Goal: Task Accomplishment & Management: Use online tool/utility

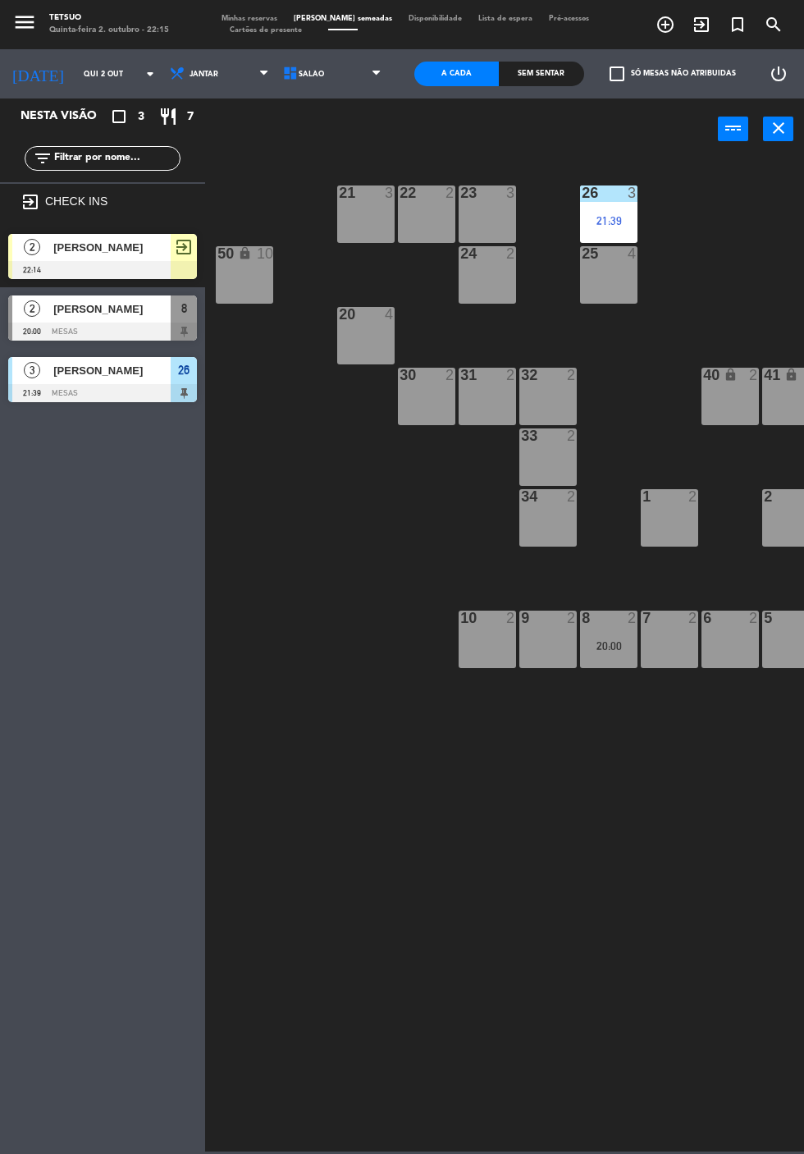
click at [117, 277] on div at bounding box center [102, 270] width 189 height 18
click at [546, 811] on div "21 3 22 2 23 3 26 3 21:39 44 lock 4 24 2 25 4 43 lock 4 50 lock 10 20 4 40 lock…" at bounding box center [508, 654] width 591 height 995
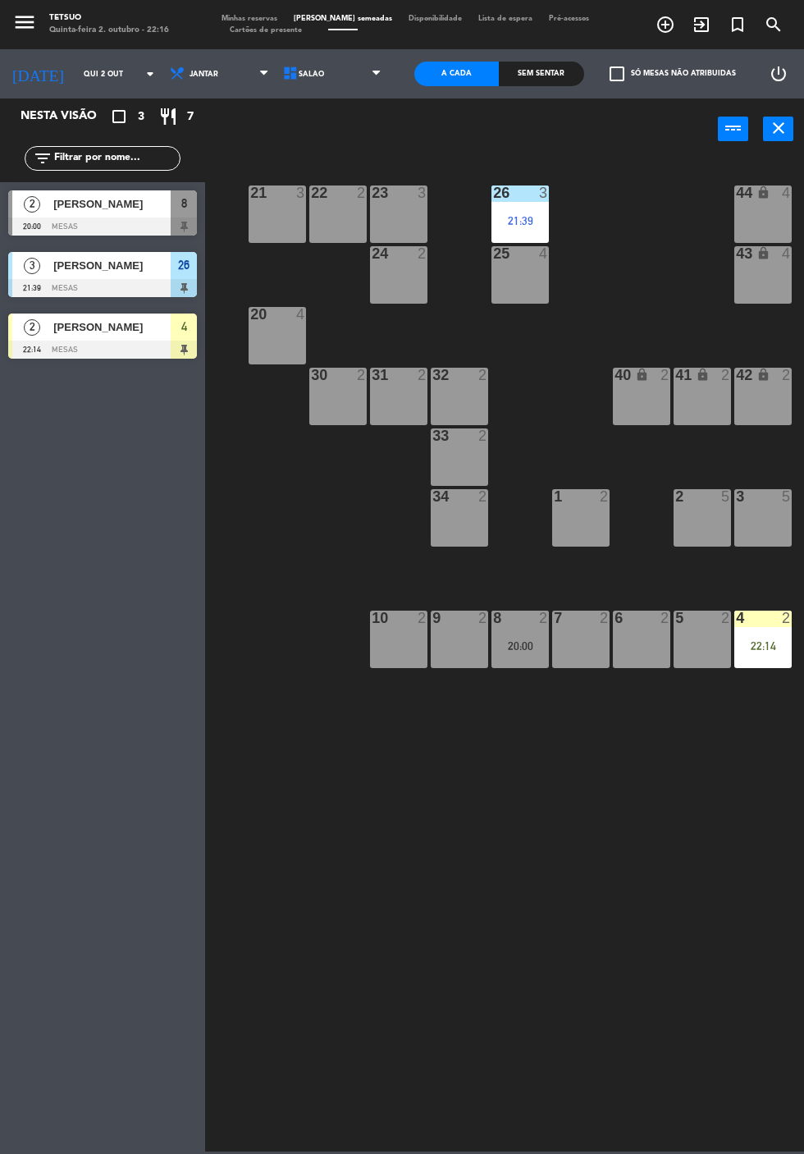
click at [110, 506] on div "Nesta visão crop_square 3 restaurant 7 filter_list 2 Daniela Sobrosa 20:00 MESA…" at bounding box center [102, 625] width 205 height 1055
click at [96, 341] on div at bounding box center [102, 350] width 189 height 18
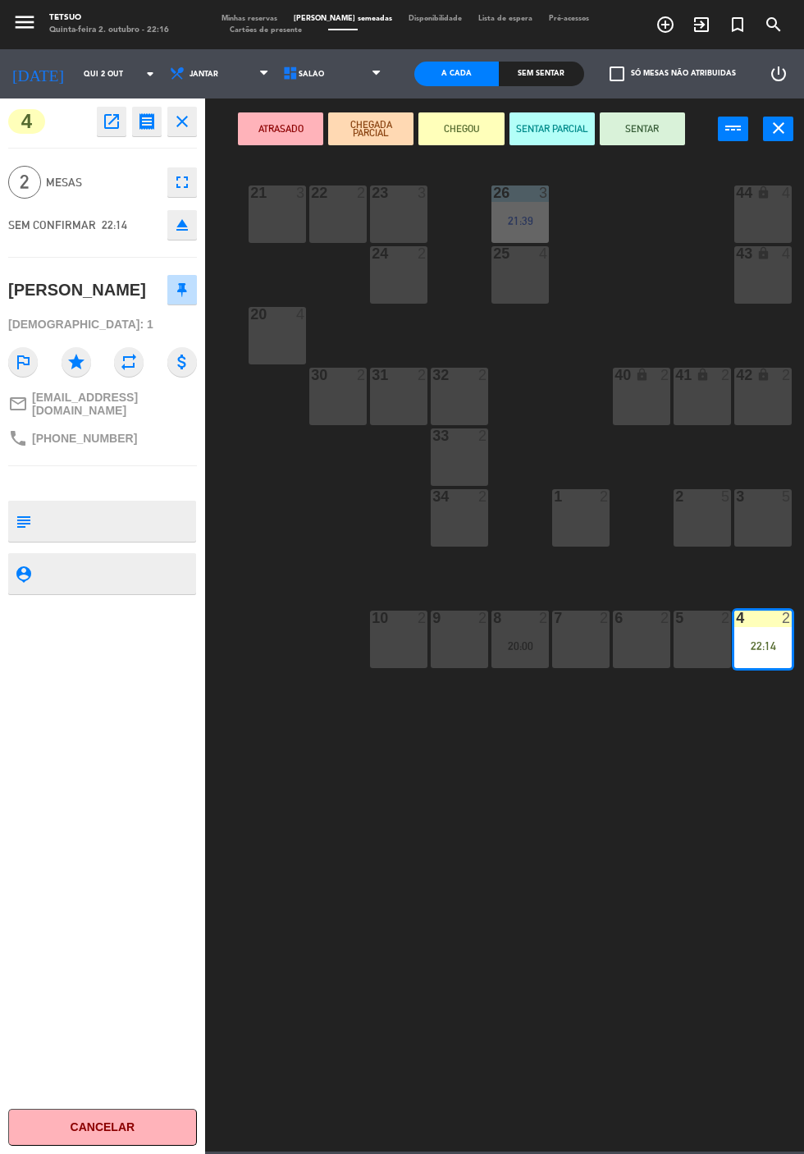
click at [659, 133] on button "SENTAR" at bounding box center [642, 128] width 85 height 33
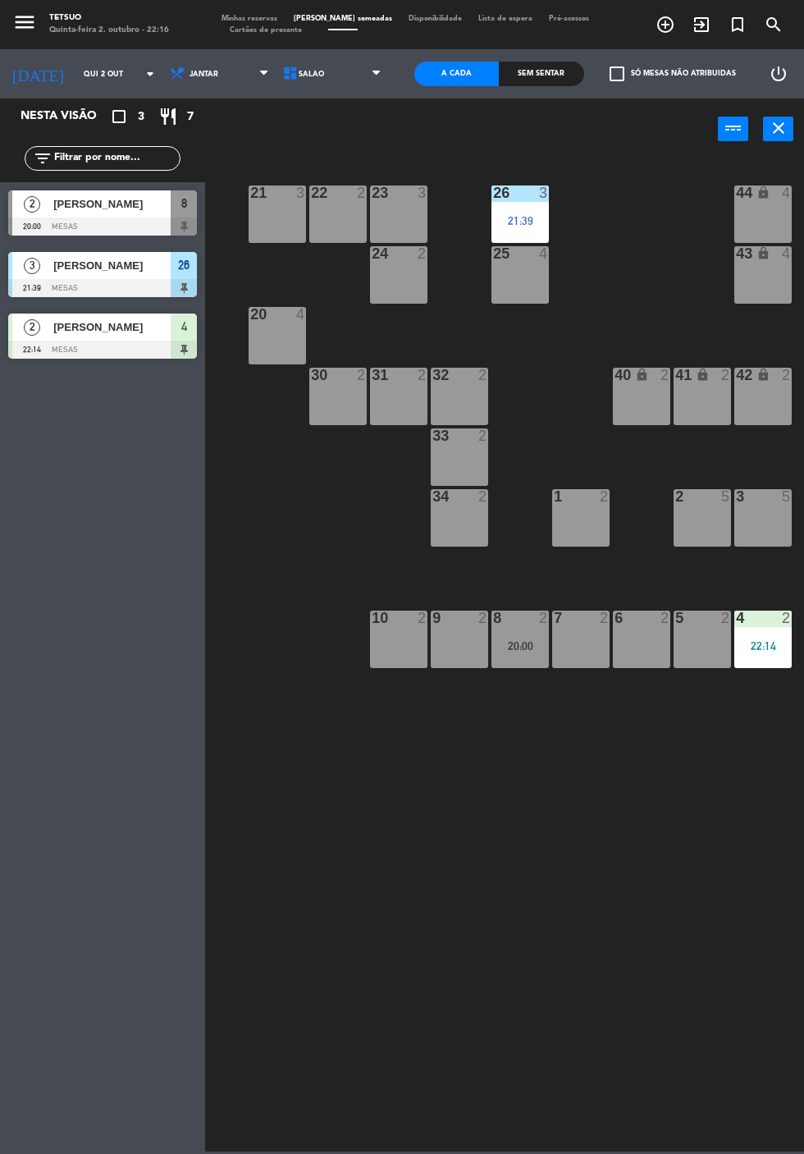
click at [484, 949] on div "21 3 22 2 23 3 26 3 21:39 44 lock 4 24 2 25 4 43 lock 4 50 lock 10 20 4 40 lock…" at bounding box center [508, 654] width 591 height 995
click at [110, 207] on span "[PERSON_NAME]" at bounding box center [111, 203] width 117 height 17
